Goal: Task Accomplishment & Management: Manage account settings

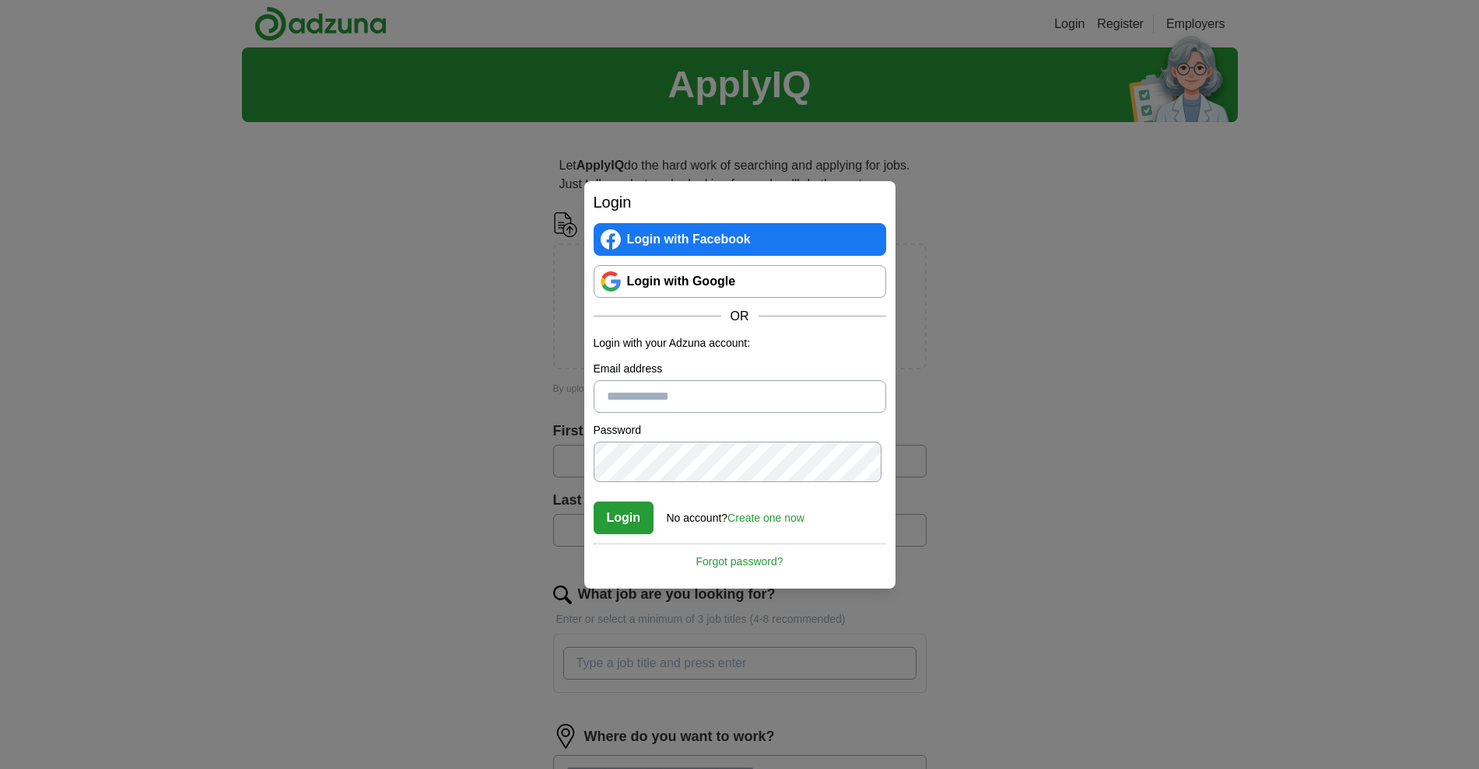
click at [750, 394] on input "Email address" at bounding box center [739, 396] width 292 height 33
type input "**********"
click at [695, 278] on link "Login with Google" at bounding box center [739, 281] width 292 height 33
click at [701, 265] on link "Login with Google" at bounding box center [739, 281] width 292 height 33
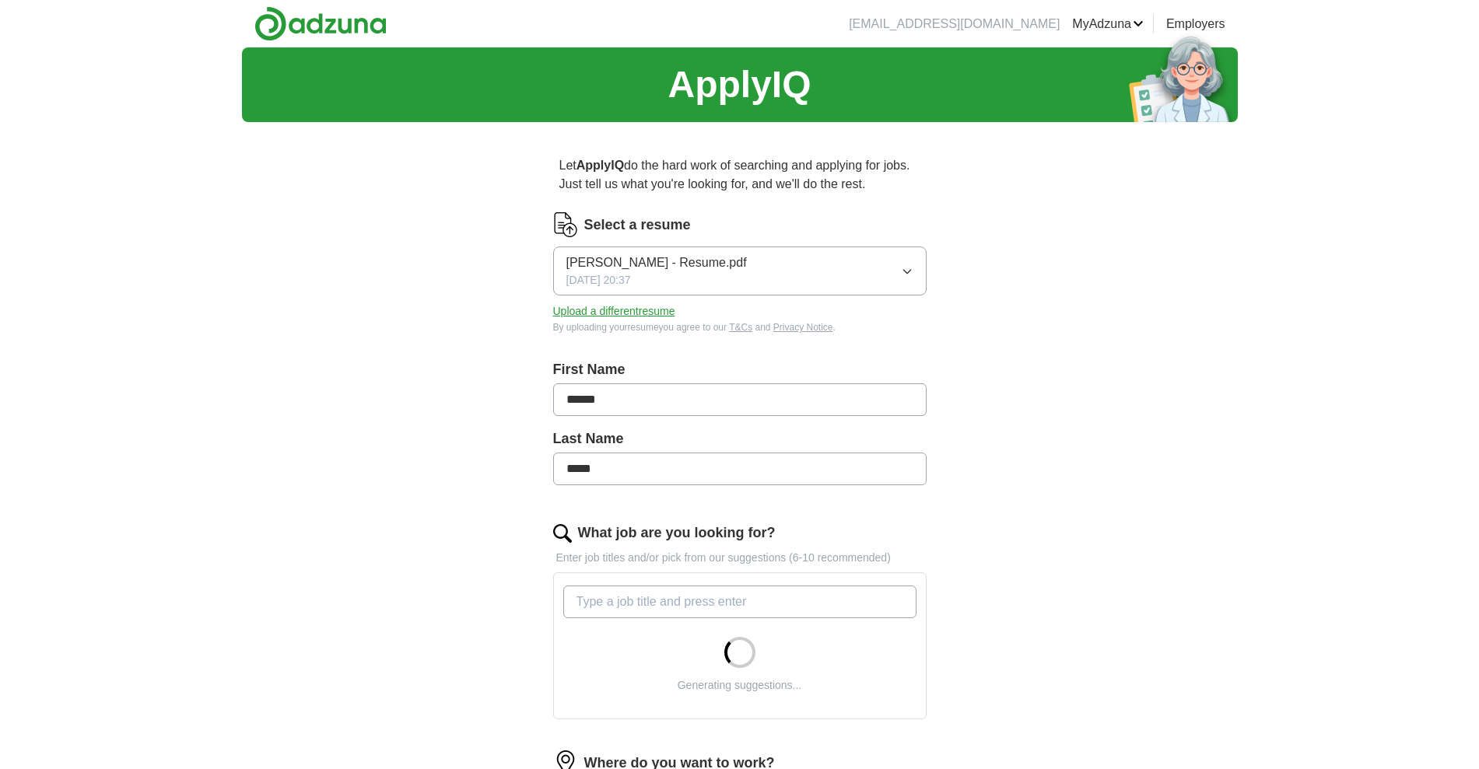
click at [1072, 32] on link "MyAdzuna" at bounding box center [1108, 24] width 72 height 19
click at [0, 0] on link "Alerts" at bounding box center [0, 0] width 0 height 0
